Goal: Find specific fact: Find specific fact

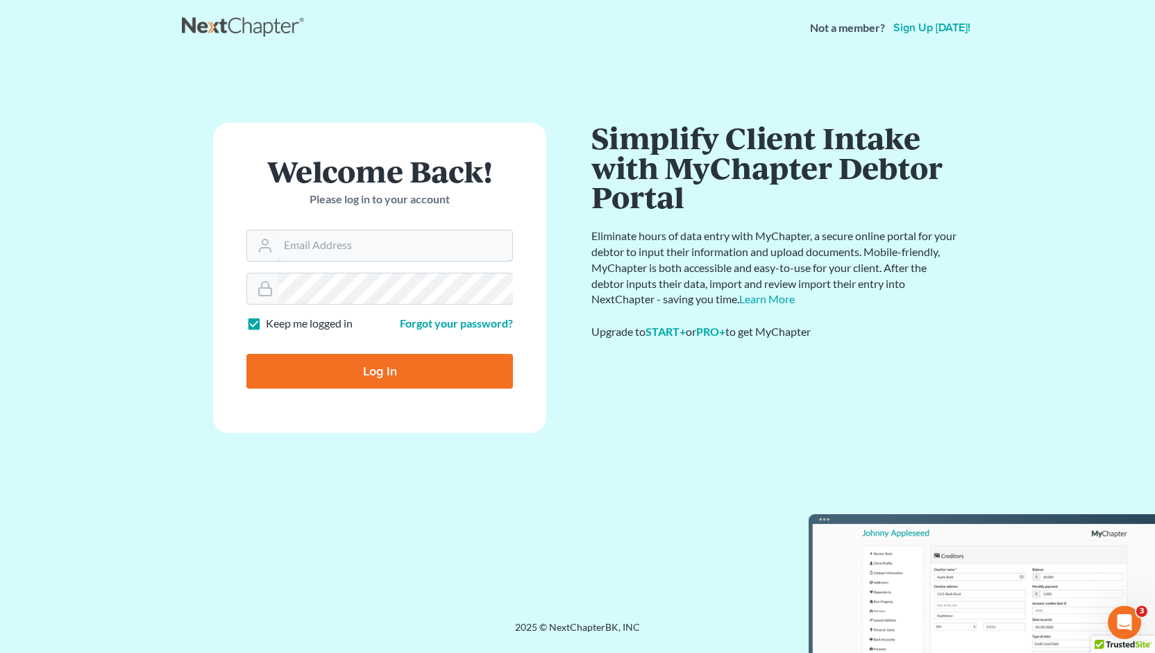
type input "[PERSON_NAME][EMAIL_ADDRESS][DOMAIN_NAME]"
click at [367, 371] on input "Log In" at bounding box center [379, 371] width 267 height 35
type input "Thinking..."
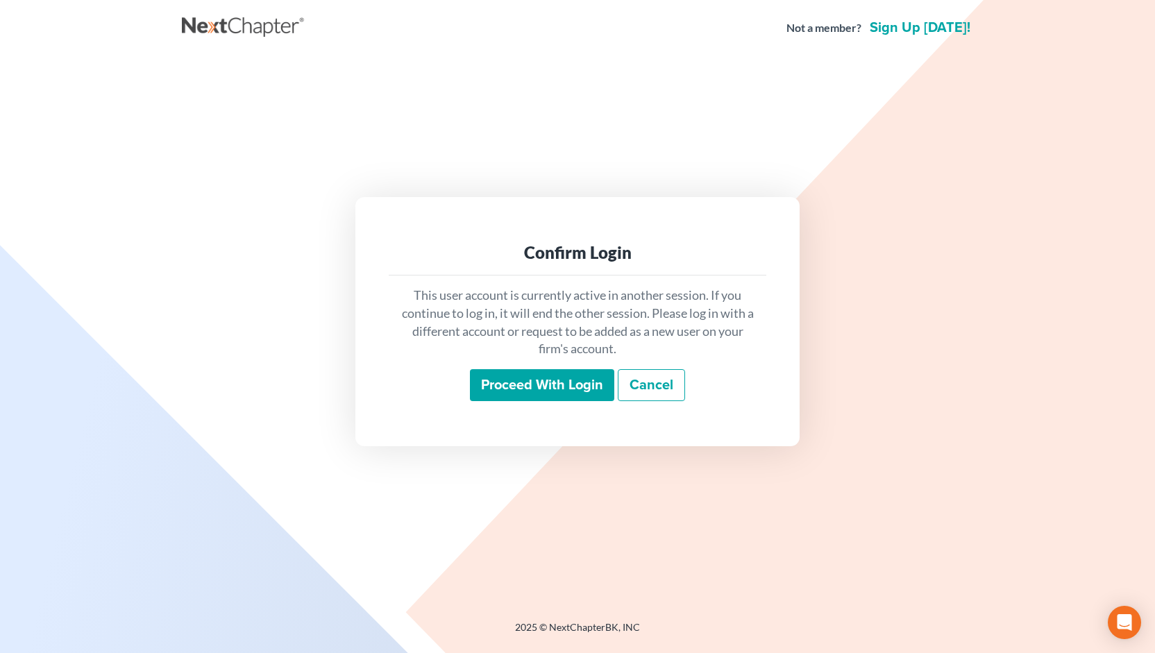
click at [516, 388] on input "Proceed with login" at bounding box center [542, 385] width 144 height 32
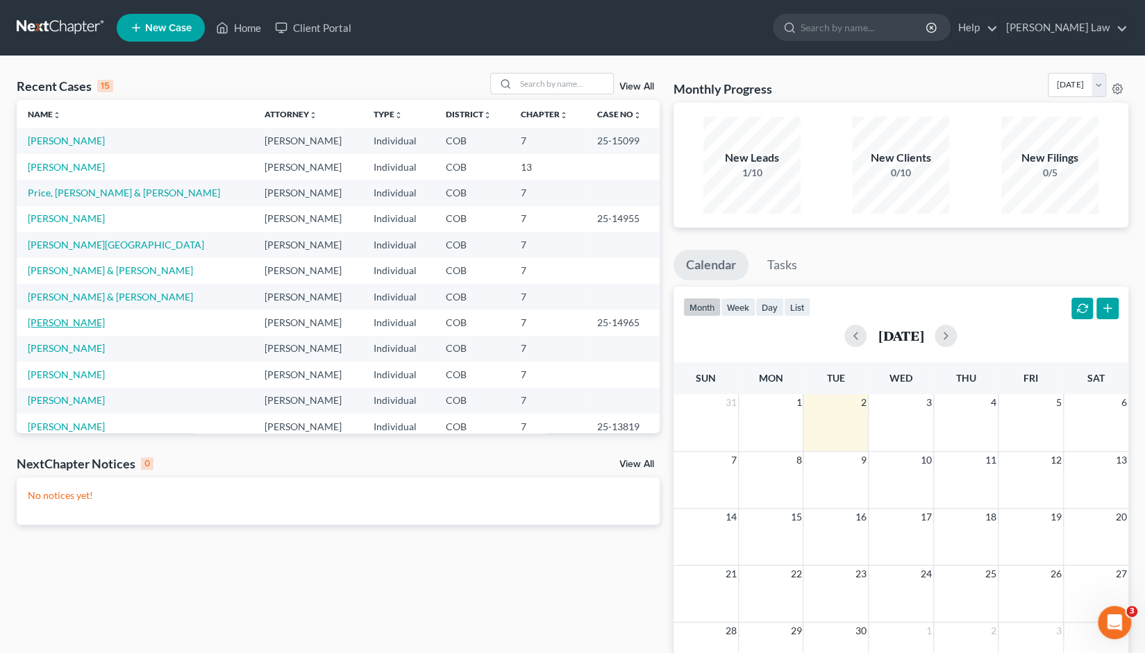
click at [66, 324] on link "Siedler, Amber" at bounding box center [66, 323] width 77 height 12
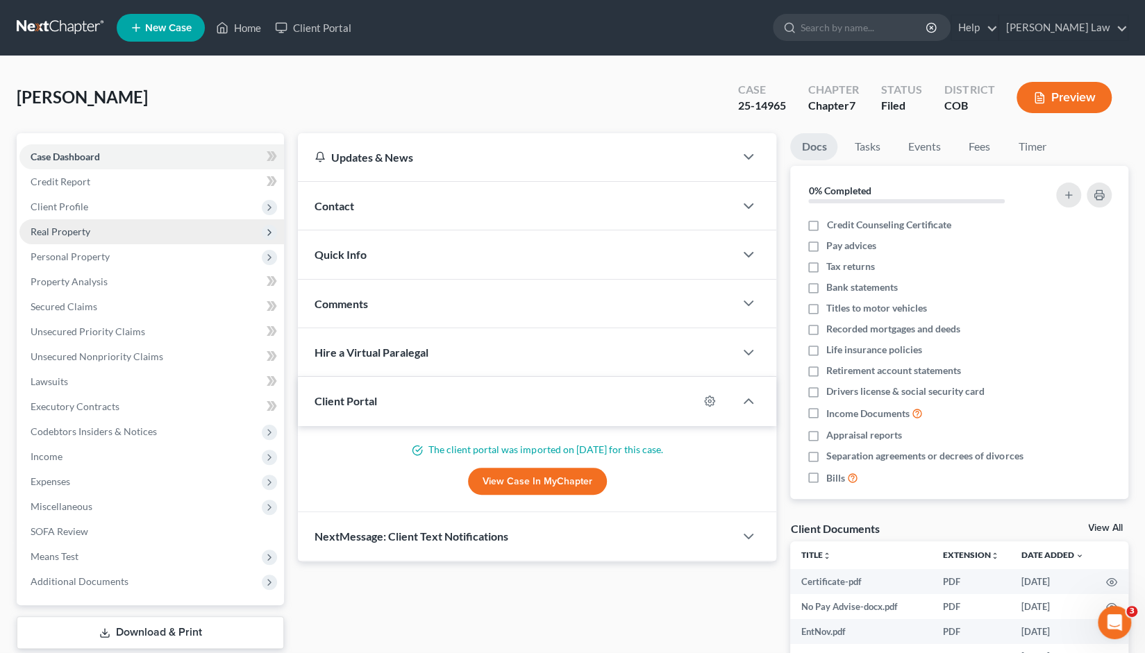
click at [68, 233] on span "Real Property" at bounding box center [61, 232] width 60 height 12
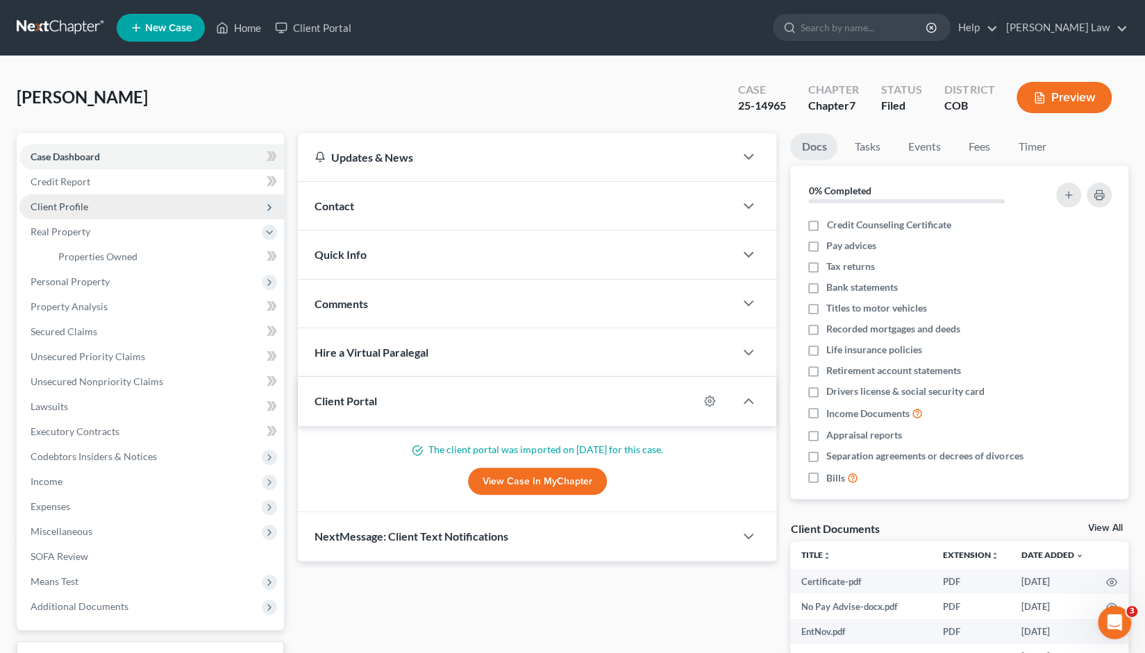
click at [81, 201] on span "Client Profile" at bounding box center [60, 207] width 58 height 12
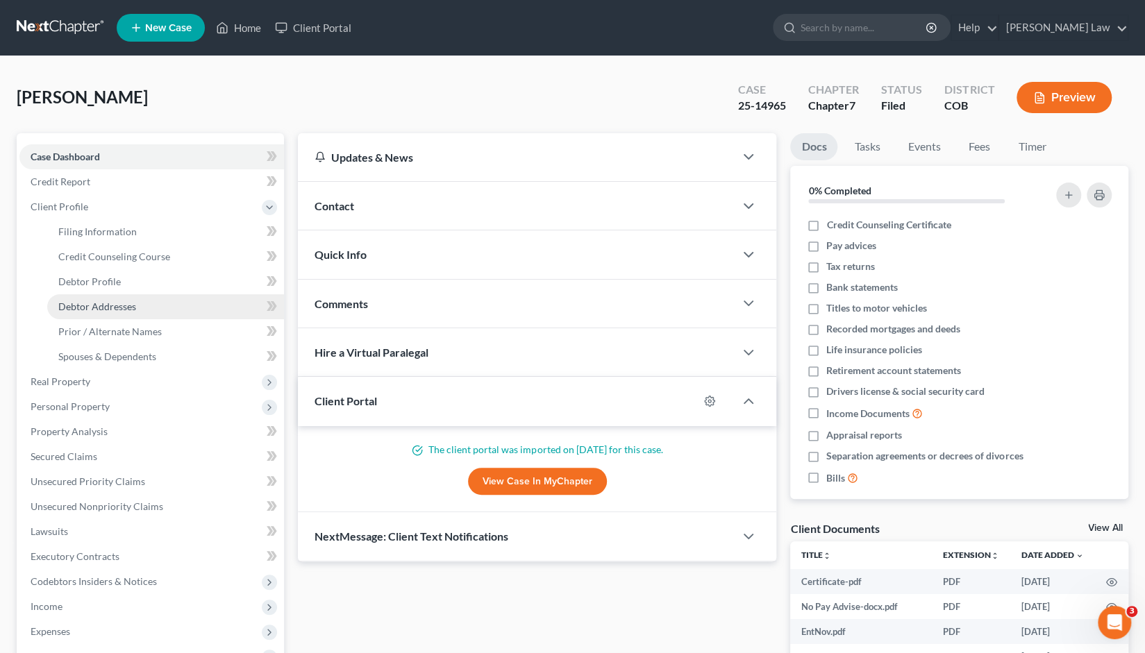
click at [94, 308] on span "Debtor Addresses" at bounding box center [97, 307] width 78 height 12
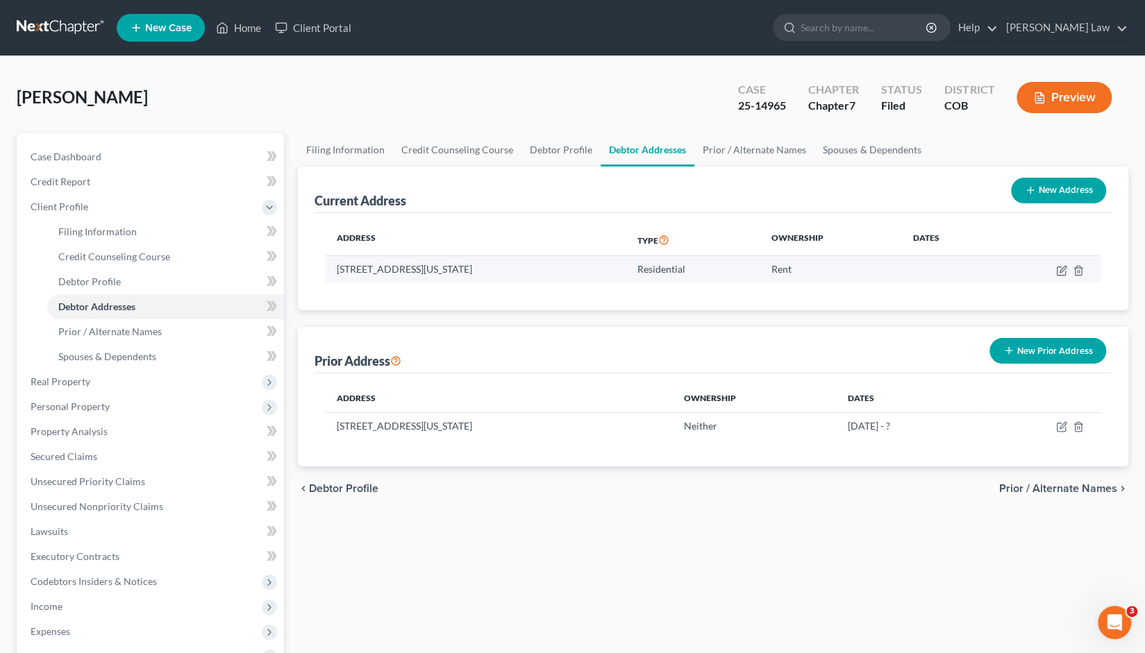
drag, startPoint x: 330, startPoint y: 264, endPoint x: 573, endPoint y: 277, distance: 243.3
click at [573, 277] on td "2201 Frontier Dr, Colorado Springs, CO 80911" at bounding box center [476, 269] width 301 height 26
copy td "2201 Frontier Dr, Colorado Springs, CO 80911"
